Goal: Information Seeking & Learning: Learn about a topic

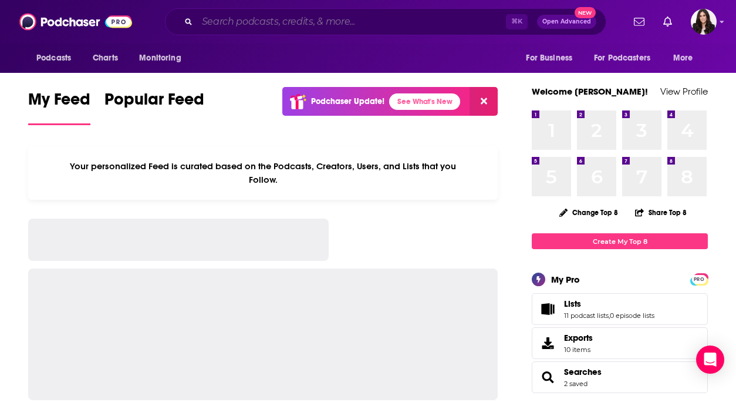
click at [236, 22] on input "Search podcasts, credits, & more..." at bounding box center [351, 21] width 309 height 19
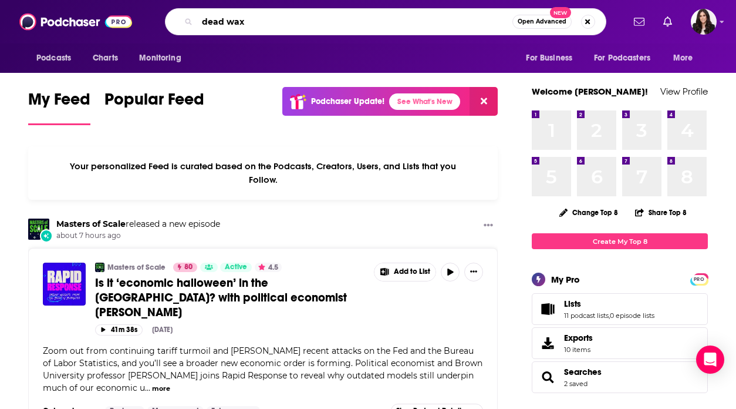
type input "dead wax"
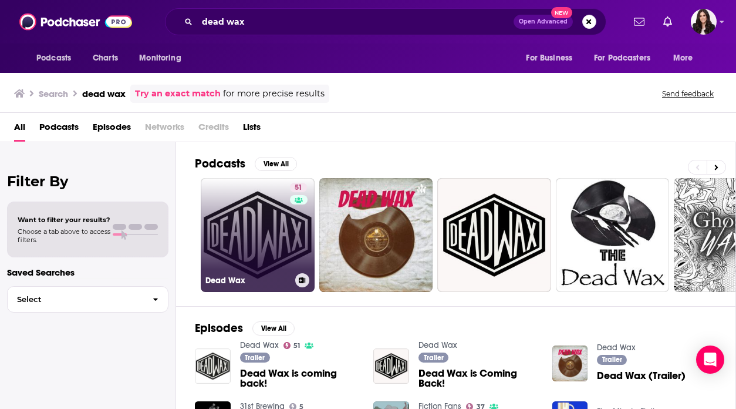
click at [244, 245] on link "51 Dead Wax" at bounding box center [258, 235] width 114 height 114
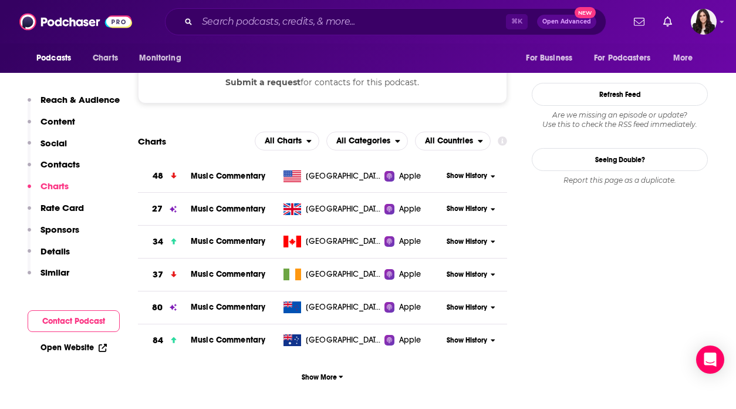
scroll to position [1098, 0]
